Goal: Transaction & Acquisition: Purchase product/service

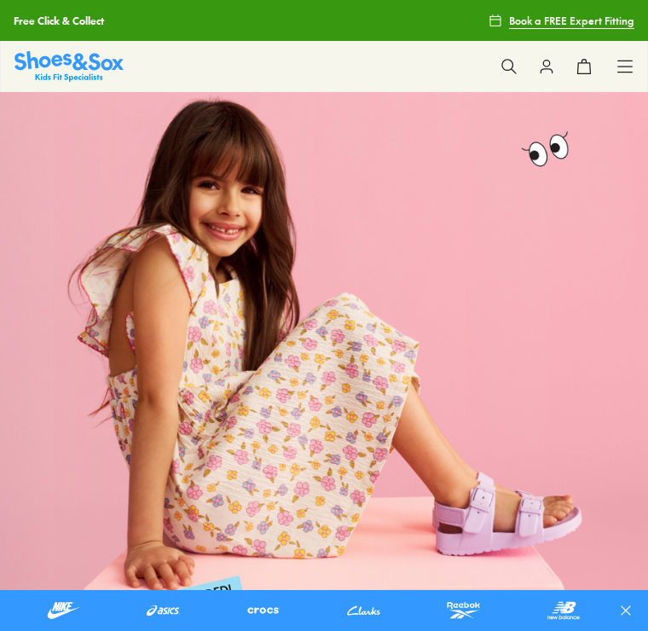
click at [620, 62] on icon at bounding box center [624, 66] width 17 height 17
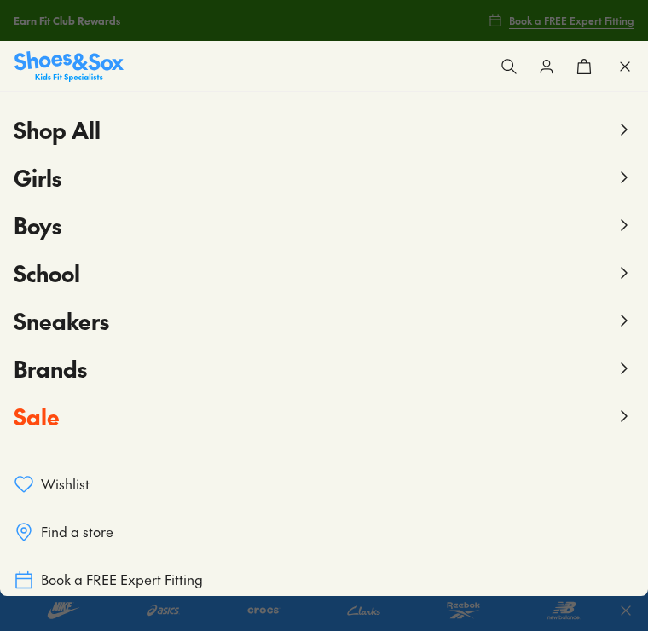
click at [185, 178] on button "Girls" at bounding box center [324, 177] width 620 height 48
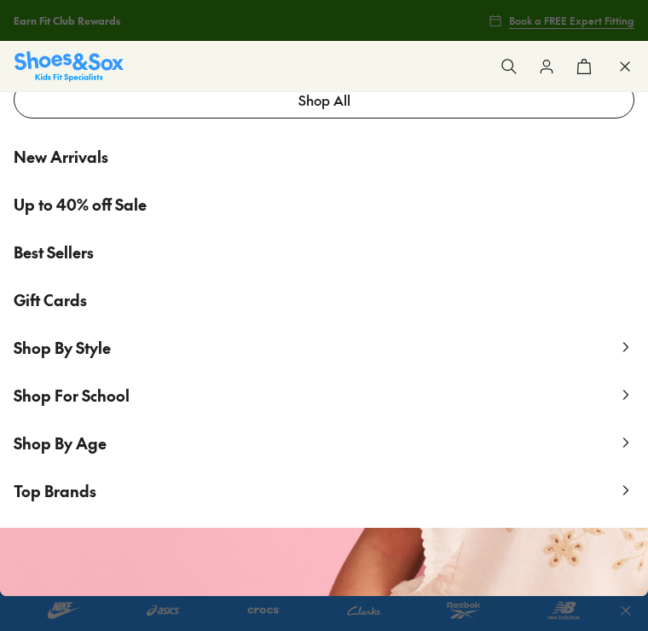
scroll to position [89, 0]
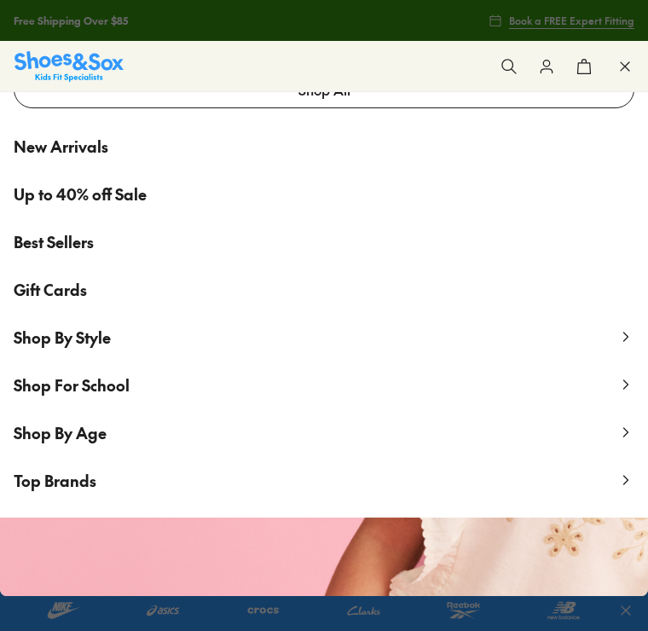
click at [330, 195] on link "Up to 40% off Sale" at bounding box center [324, 194] width 648 height 48
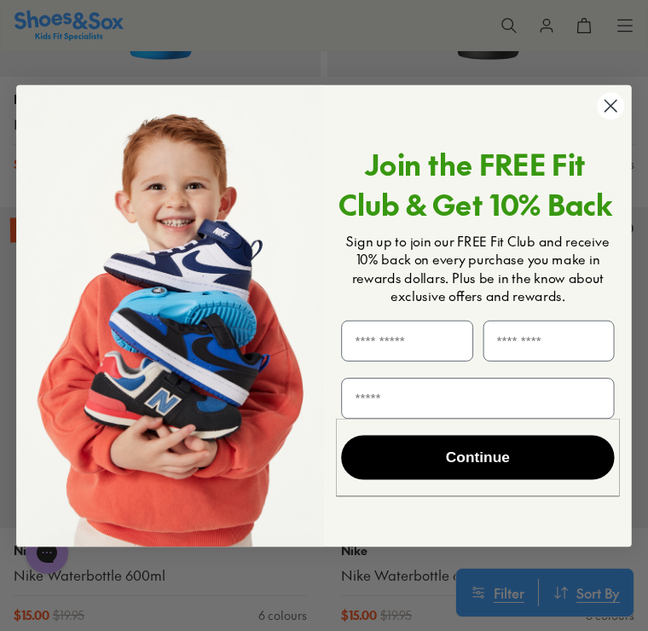
scroll to position [6434, 0]
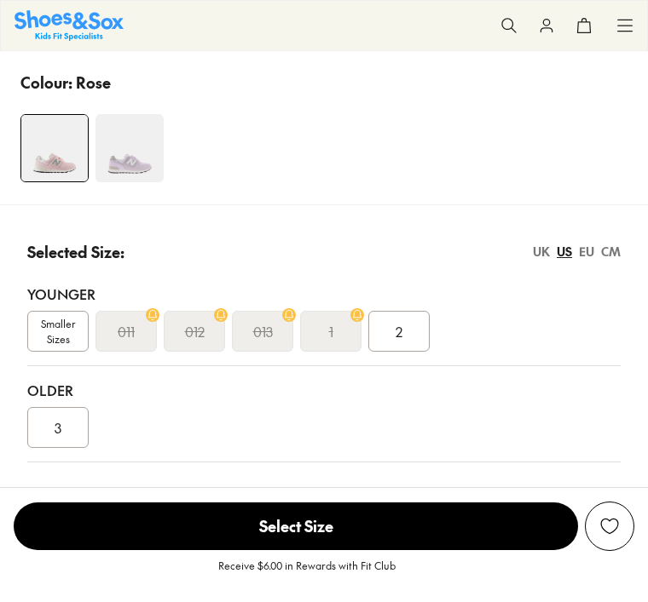
select select "*"
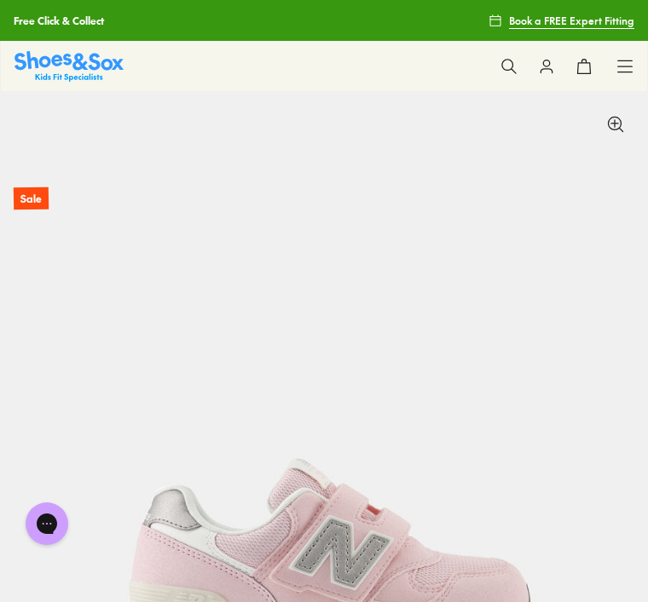
click at [498, 65] on button at bounding box center [508, 66] width 37 height 37
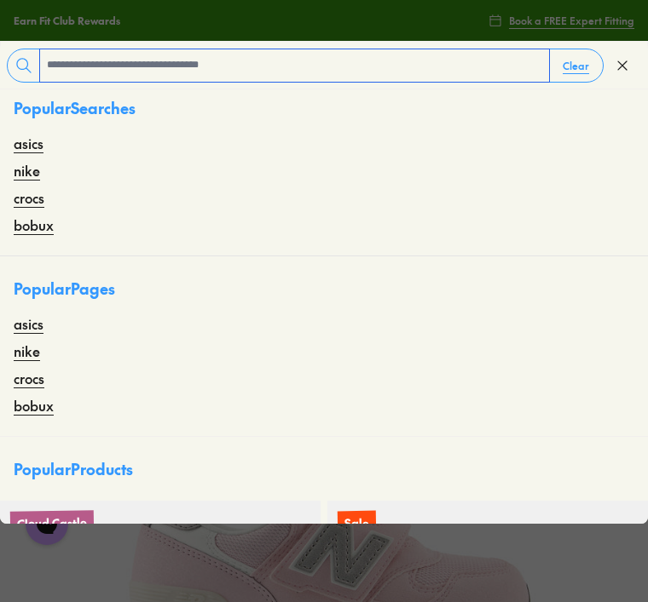
click at [297, 75] on input "text" at bounding box center [294, 65] width 509 height 32
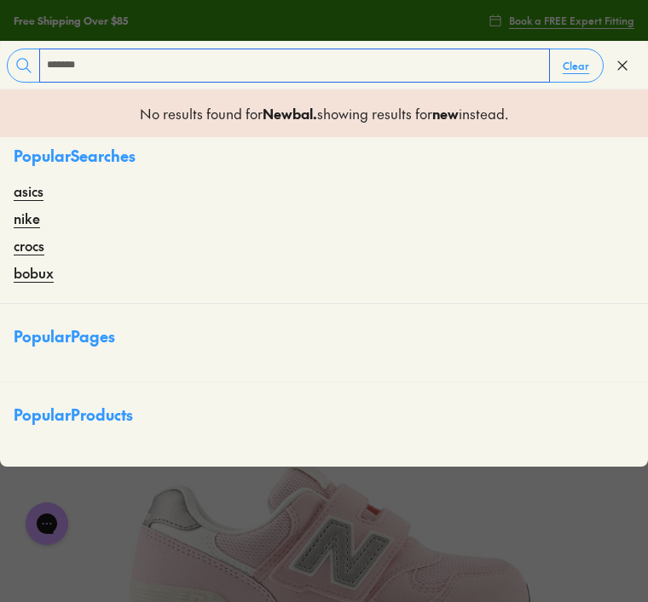
type input "*******"
click at [229, 61] on input "*******" at bounding box center [294, 65] width 509 height 32
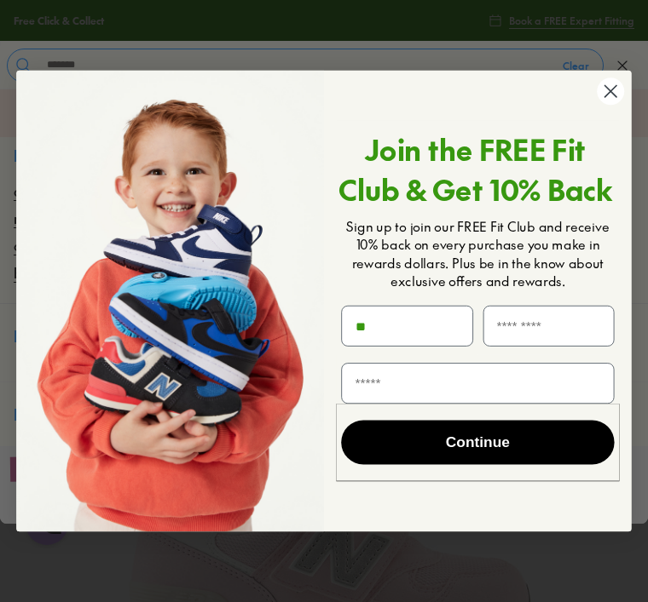
type input "**"
click input "******" at bounding box center [0, 0] width 0 height 0
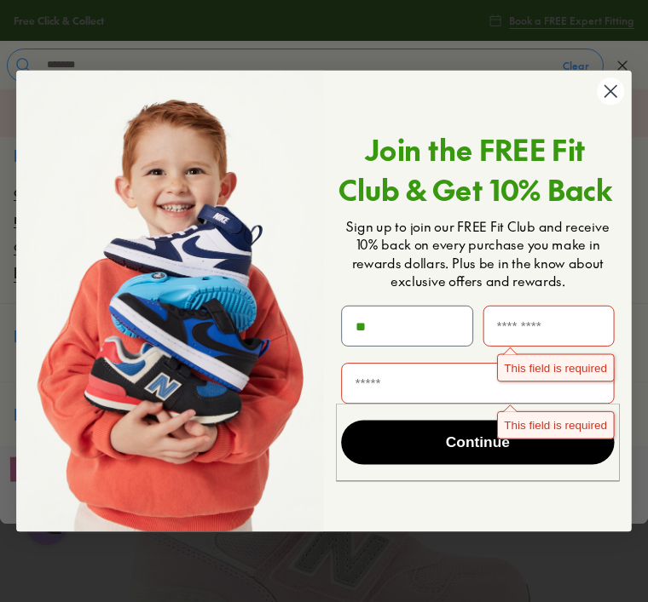
click at [622, 100] on circle "Close dialog" at bounding box center [609, 91] width 27 height 27
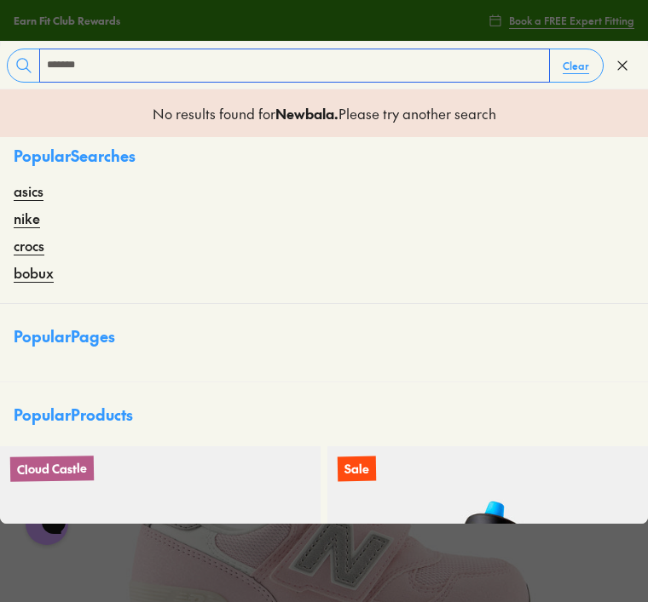
click at [282, 56] on input "*******" at bounding box center [294, 65] width 509 height 32
click at [137, 64] on input "*******" at bounding box center [294, 65] width 509 height 32
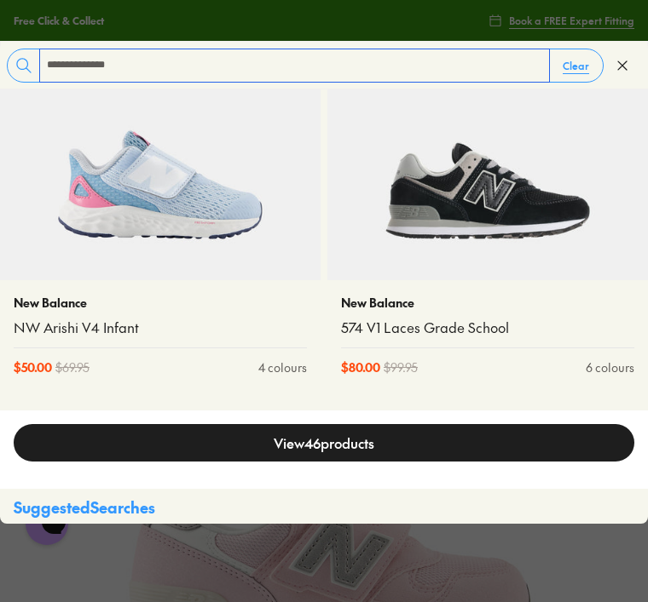
scroll to position [631, 0]
type input "**********"
click at [242, 222] on img at bounding box center [160, 120] width 320 height 320
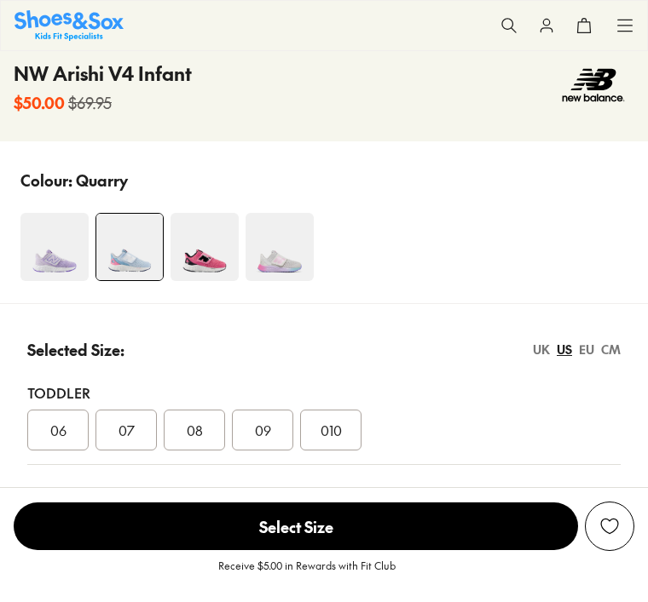
scroll to position [774, 0]
select select "*"
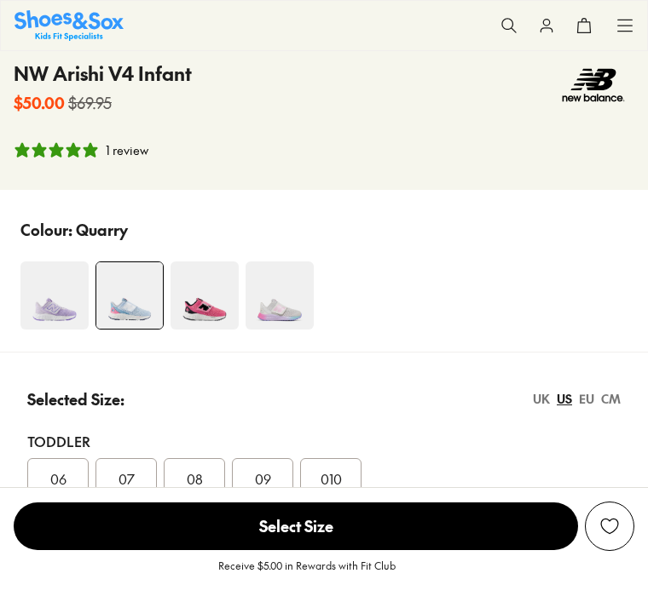
scroll to position [0, 0]
click at [199, 479] on span "08" at bounding box center [195, 479] width 16 height 20
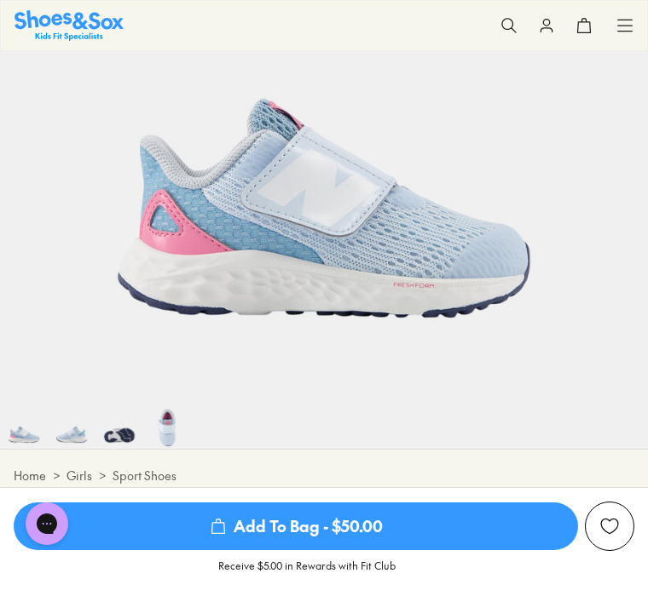
scroll to position [337, 0]
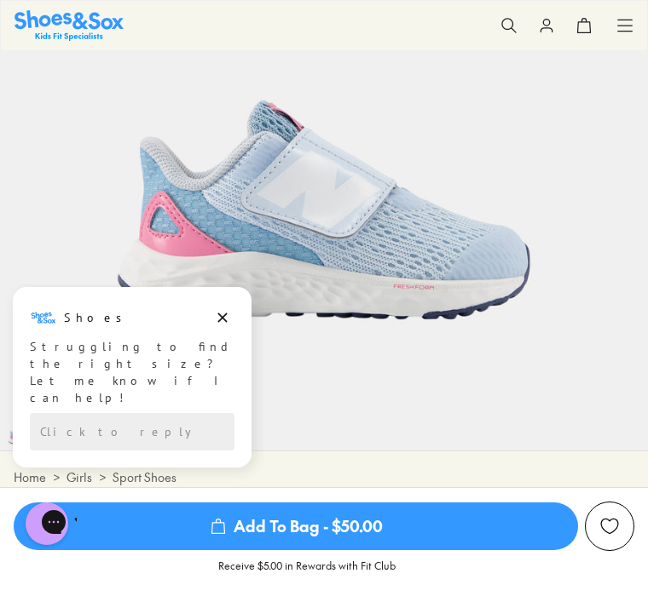
click at [220, 316] on icon "Dismiss campaign" at bounding box center [222, 318] width 9 height 9
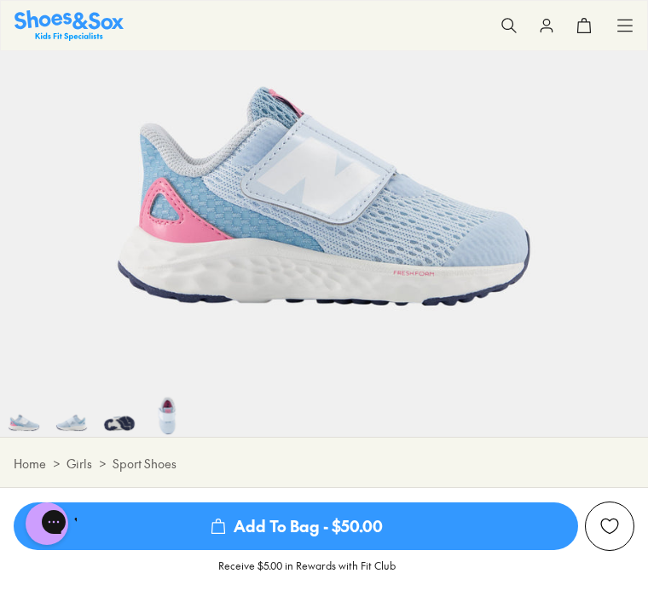
scroll to position [614, 0]
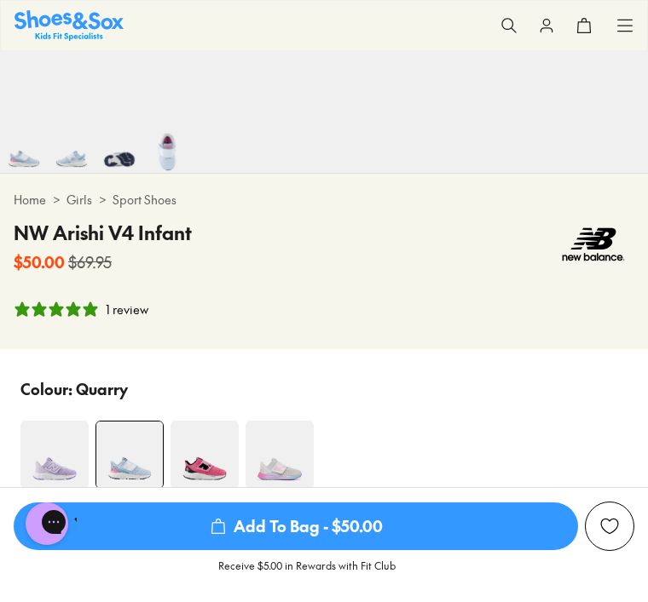
click at [48, 481] on img at bounding box center [54, 455] width 68 height 68
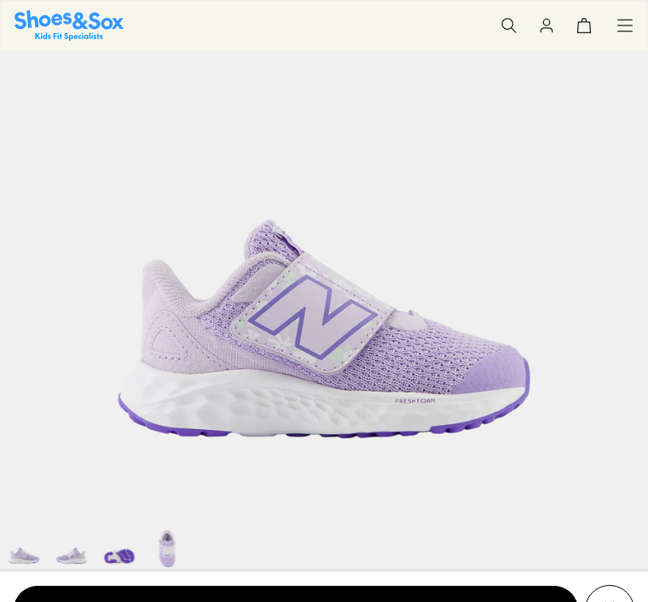
select select "*"
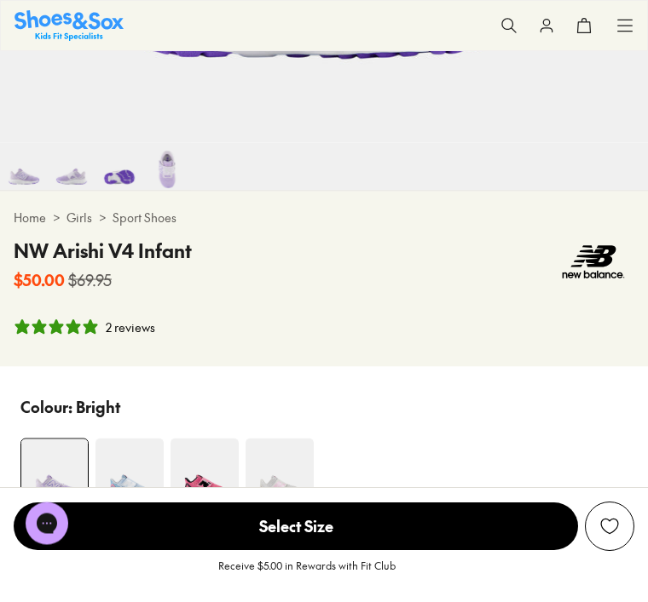
scroll to position [602, 0]
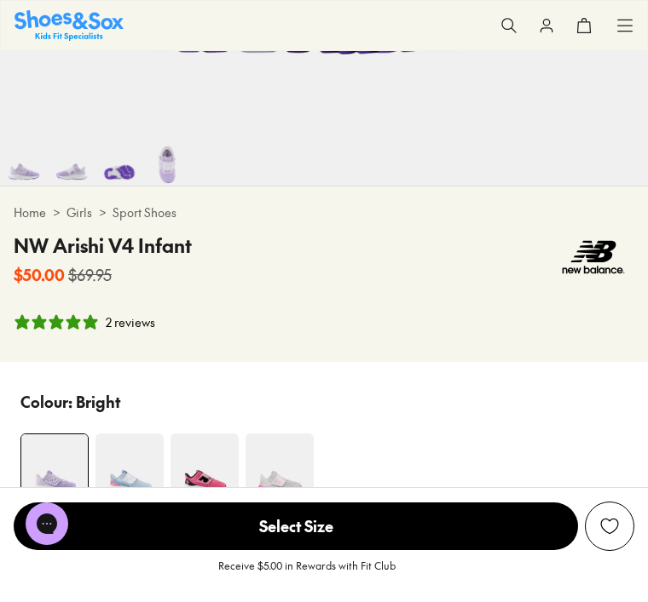
click at [121, 482] on img at bounding box center [129, 468] width 68 height 68
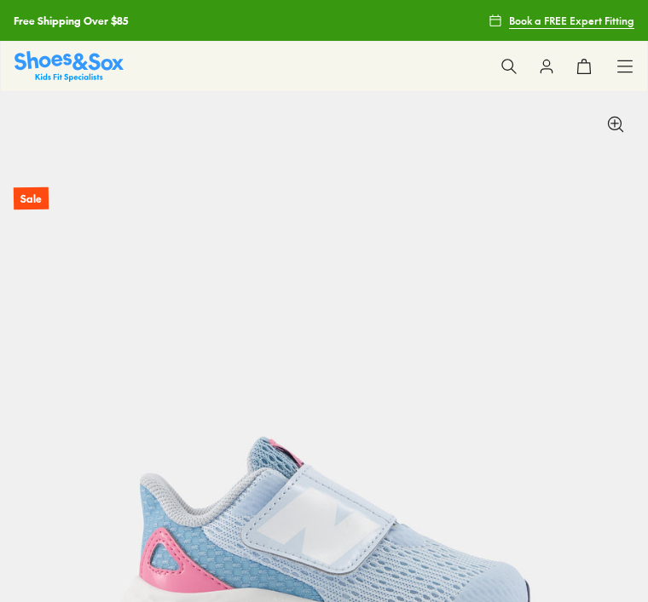
select select "*"
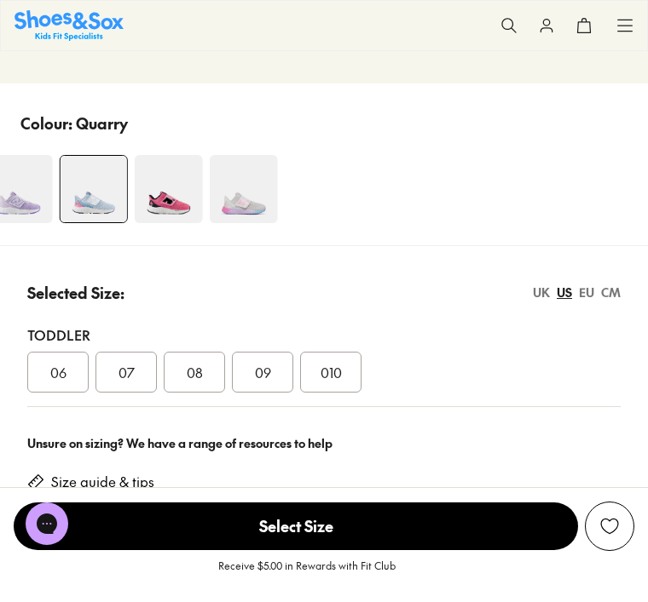
scroll to position [882, 0]
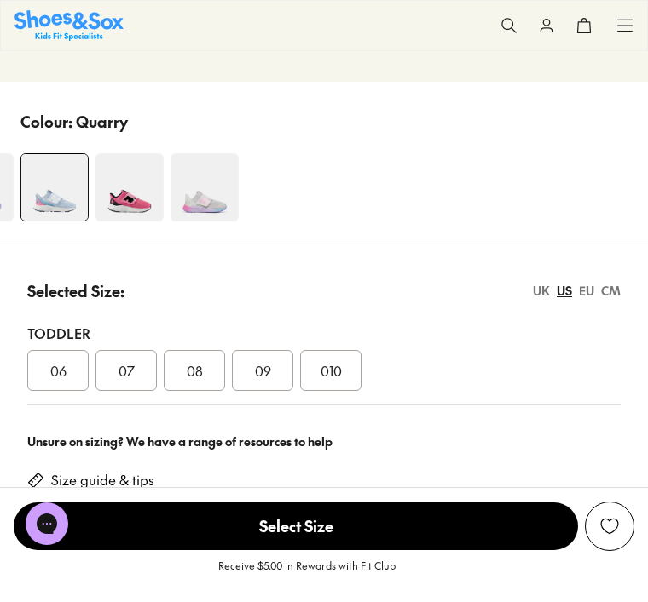
click at [130, 192] on img at bounding box center [129, 187] width 68 height 68
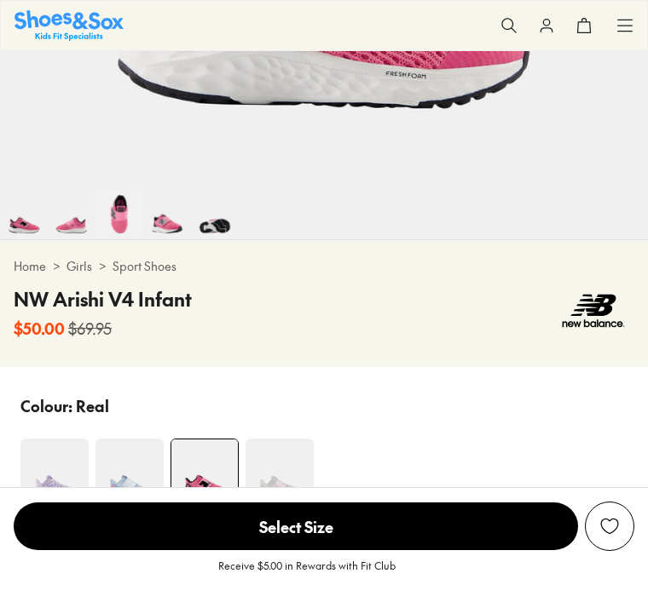
select select "*"
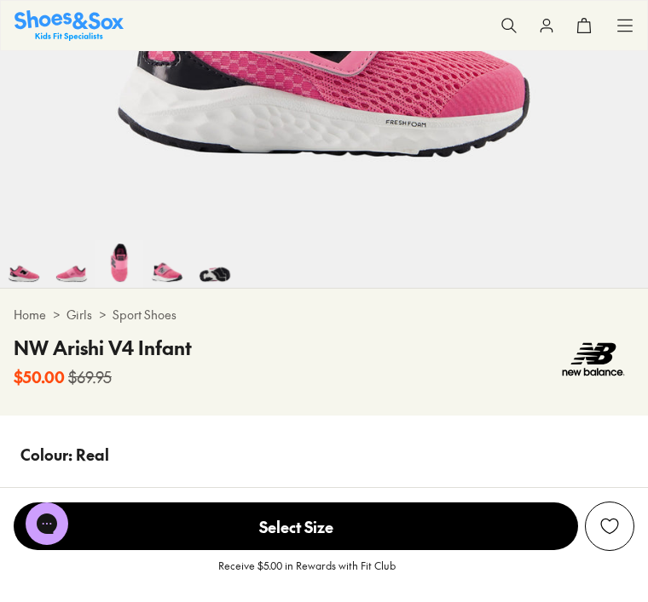
scroll to position [572, 0]
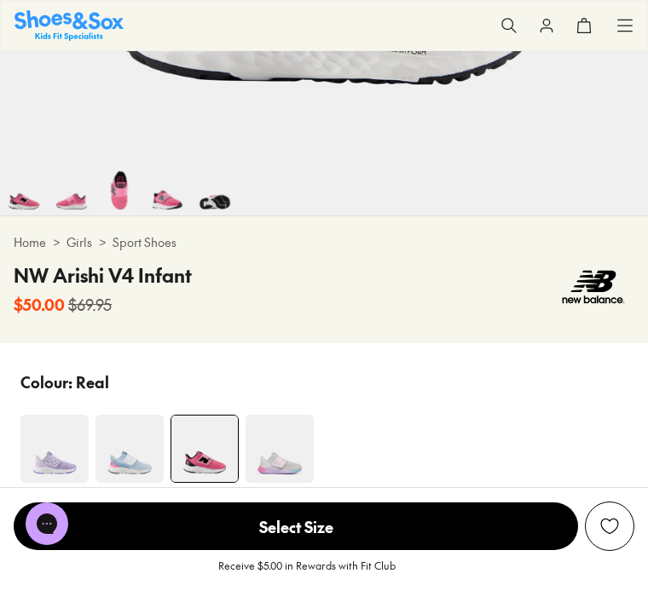
click at [283, 473] on img at bounding box center [279, 449] width 68 height 68
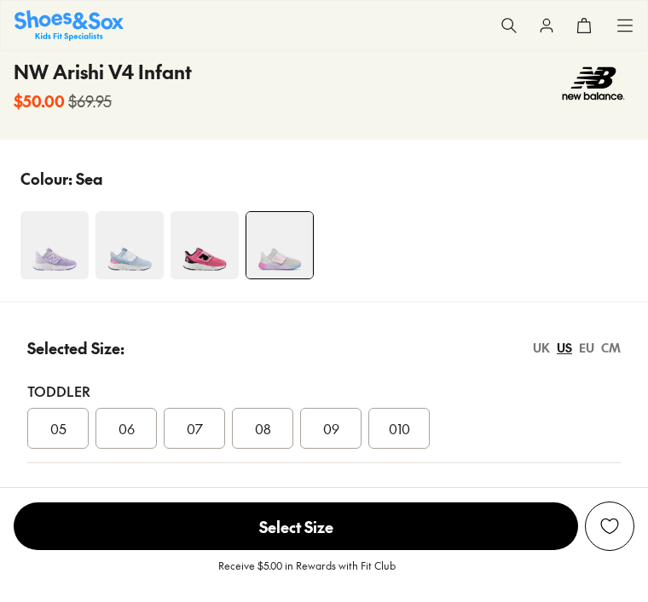
select select "*"
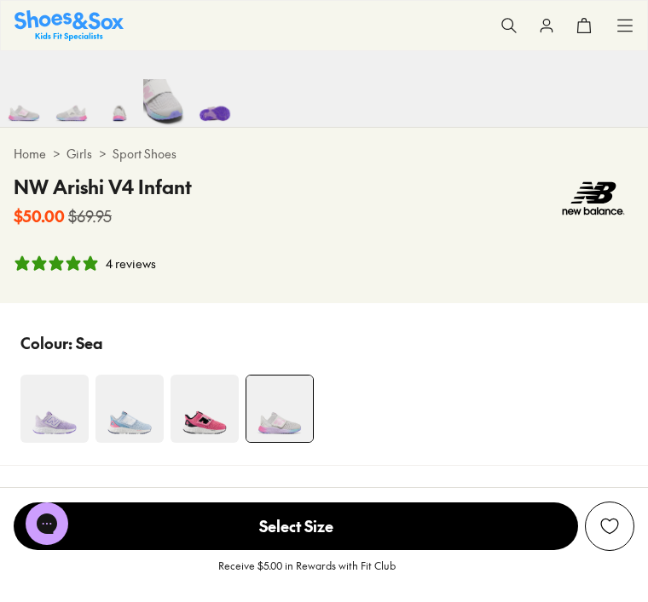
scroll to position [662, 0]
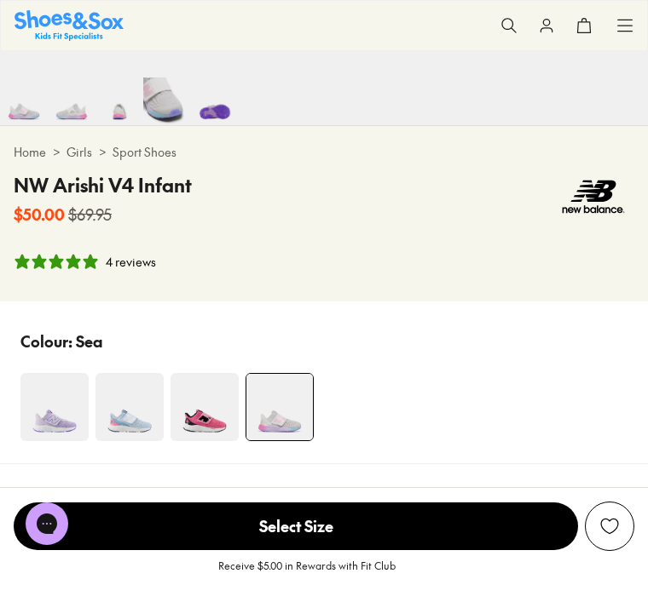
click at [133, 422] on img at bounding box center [129, 407] width 68 height 68
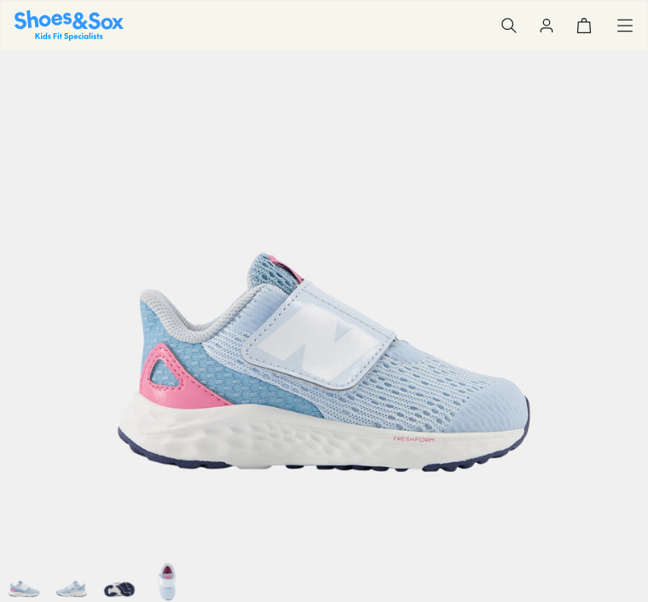
select select "*"
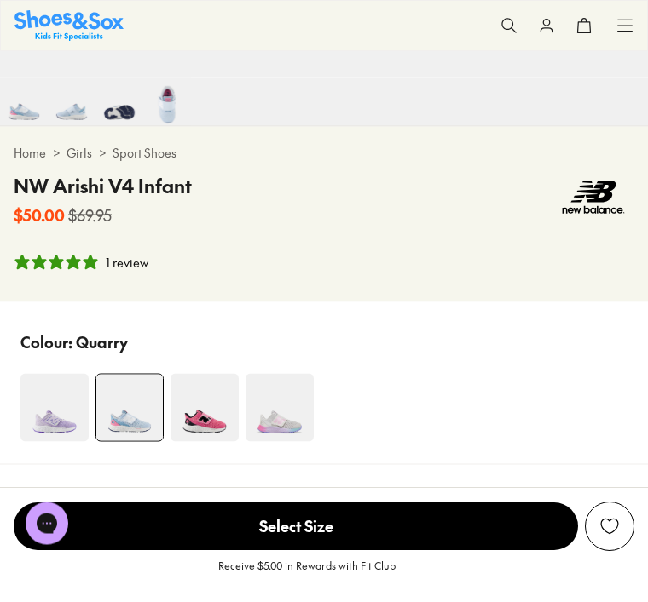
scroll to position [661, 0]
click at [281, 416] on img at bounding box center [279, 408] width 68 height 68
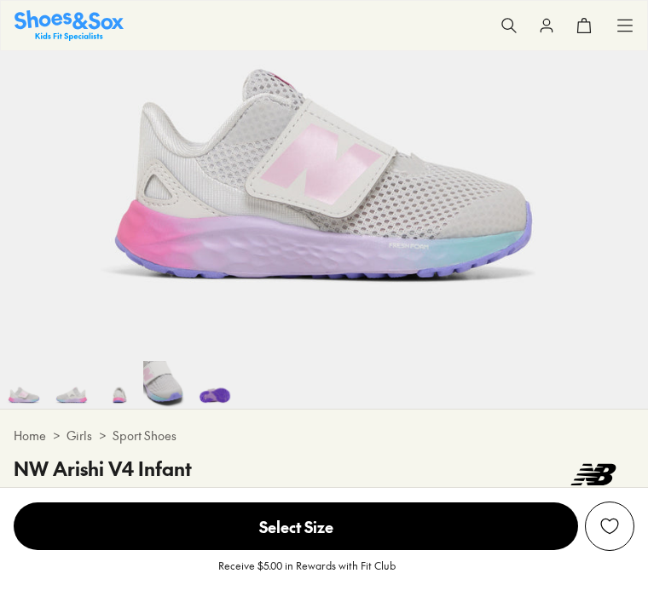
select select "*"
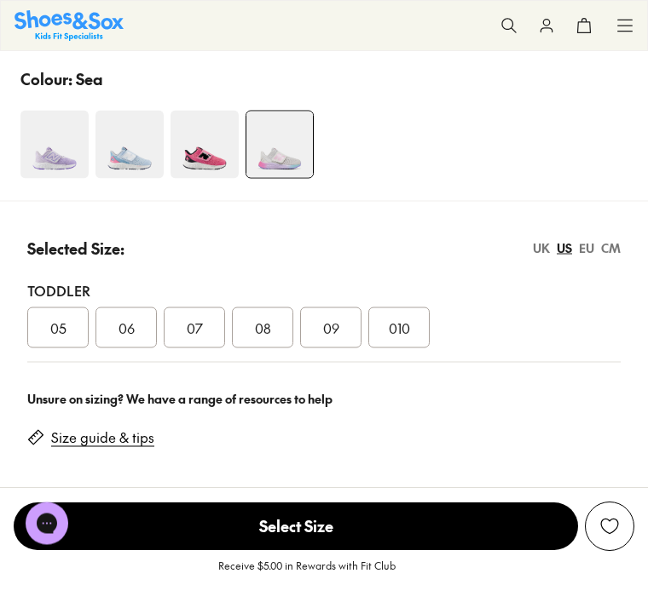
scroll to position [932, 0]
